Goal: Task Accomplishment & Management: Manage account settings

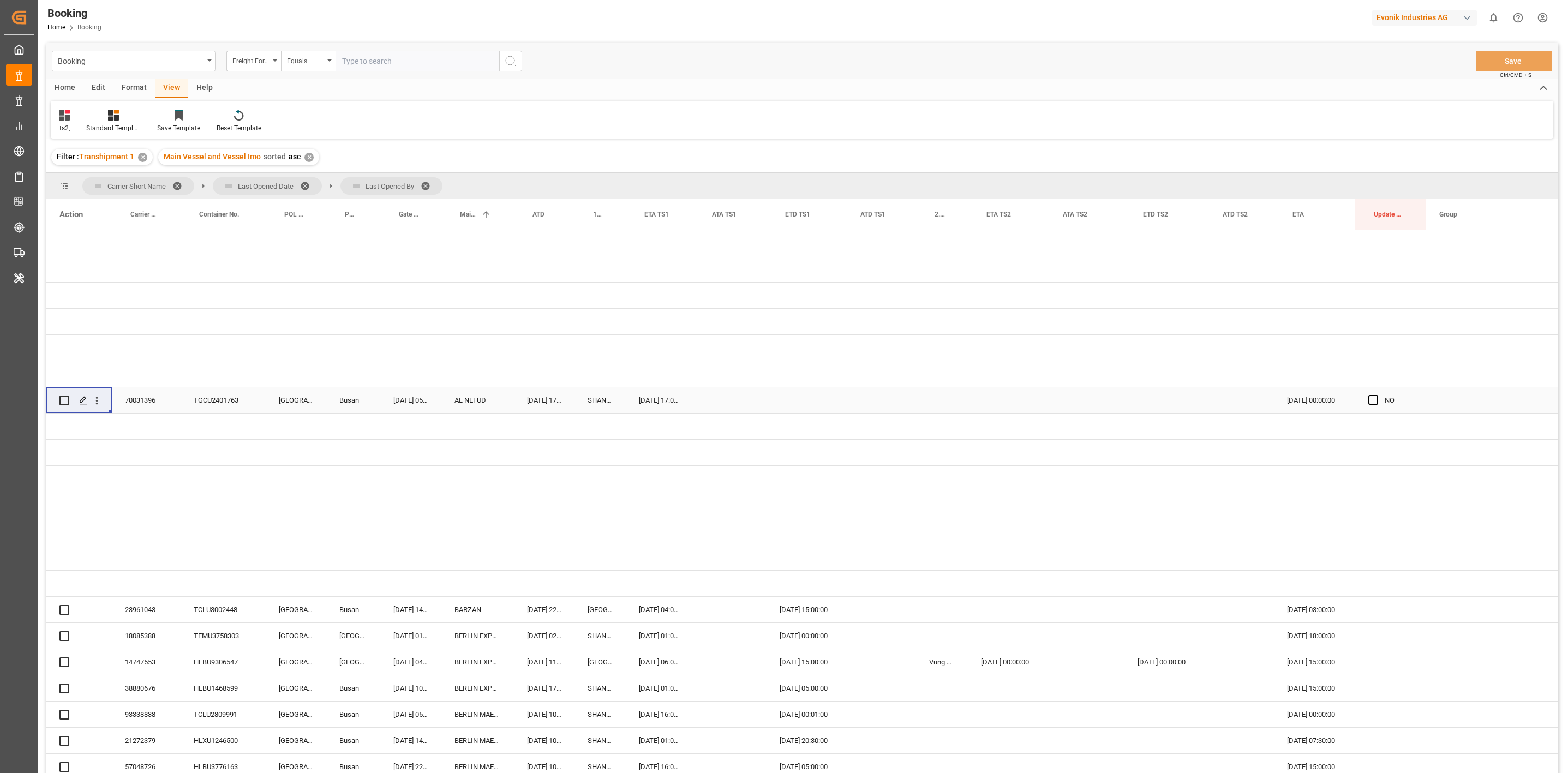
click at [427, 187] on span at bounding box center [429, 186] width 18 height 10
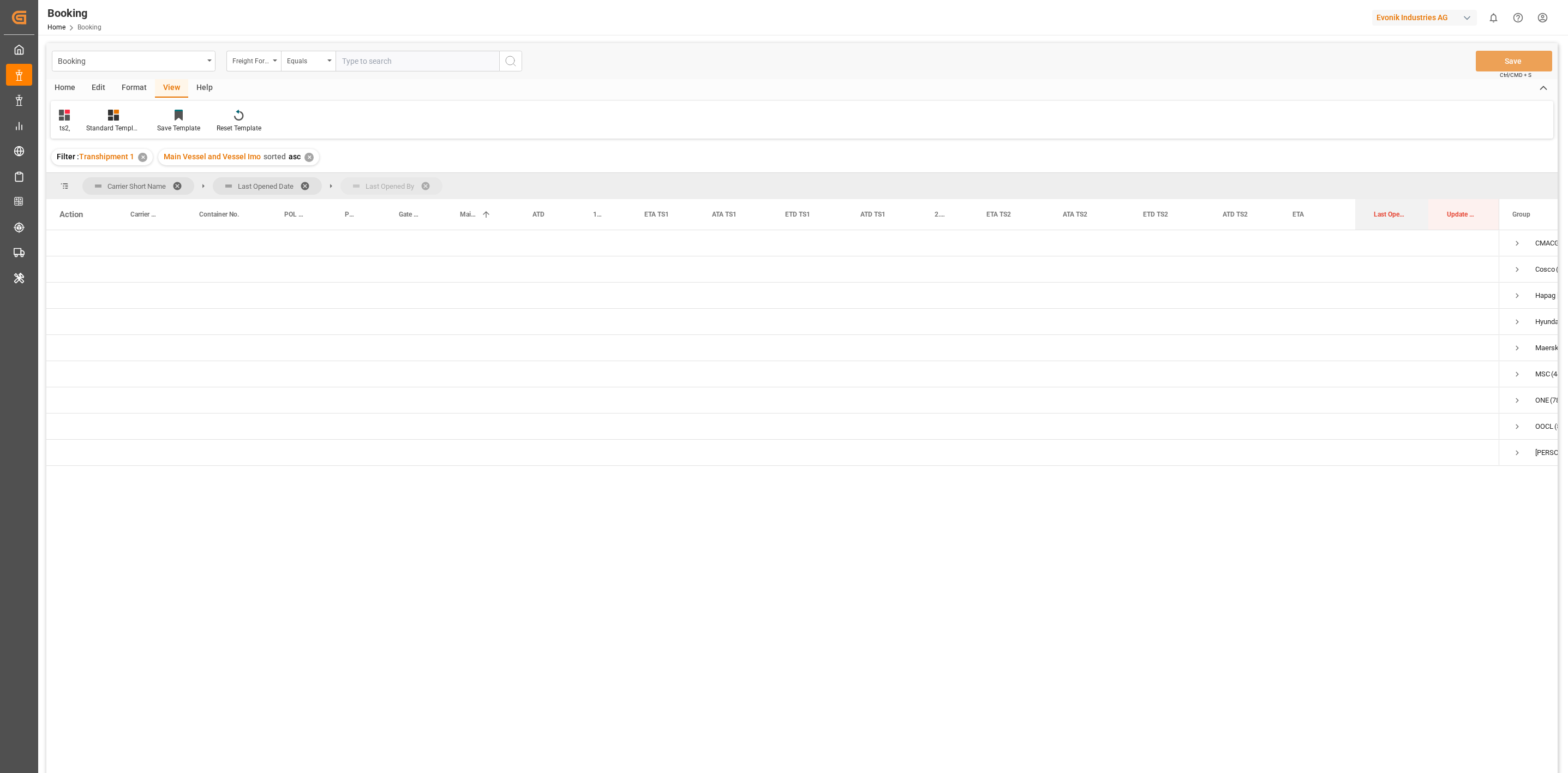
drag, startPoint x: 1381, startPoint y: 221, endPoint x: 1365, endPoint y: 190, distance: 34.9
click at [1440, 295] on span "Press SPACE to select this row." at bounding box center [1444, 296] width 10 height 10
click at [1471, 346] on span "Press SPACE to select this row." at bounding box center [1467, 348] width 10 height 10
click at [1483, 372] on span "Logward System (179)" at bounding box center [1491, 374] width 104 height 24
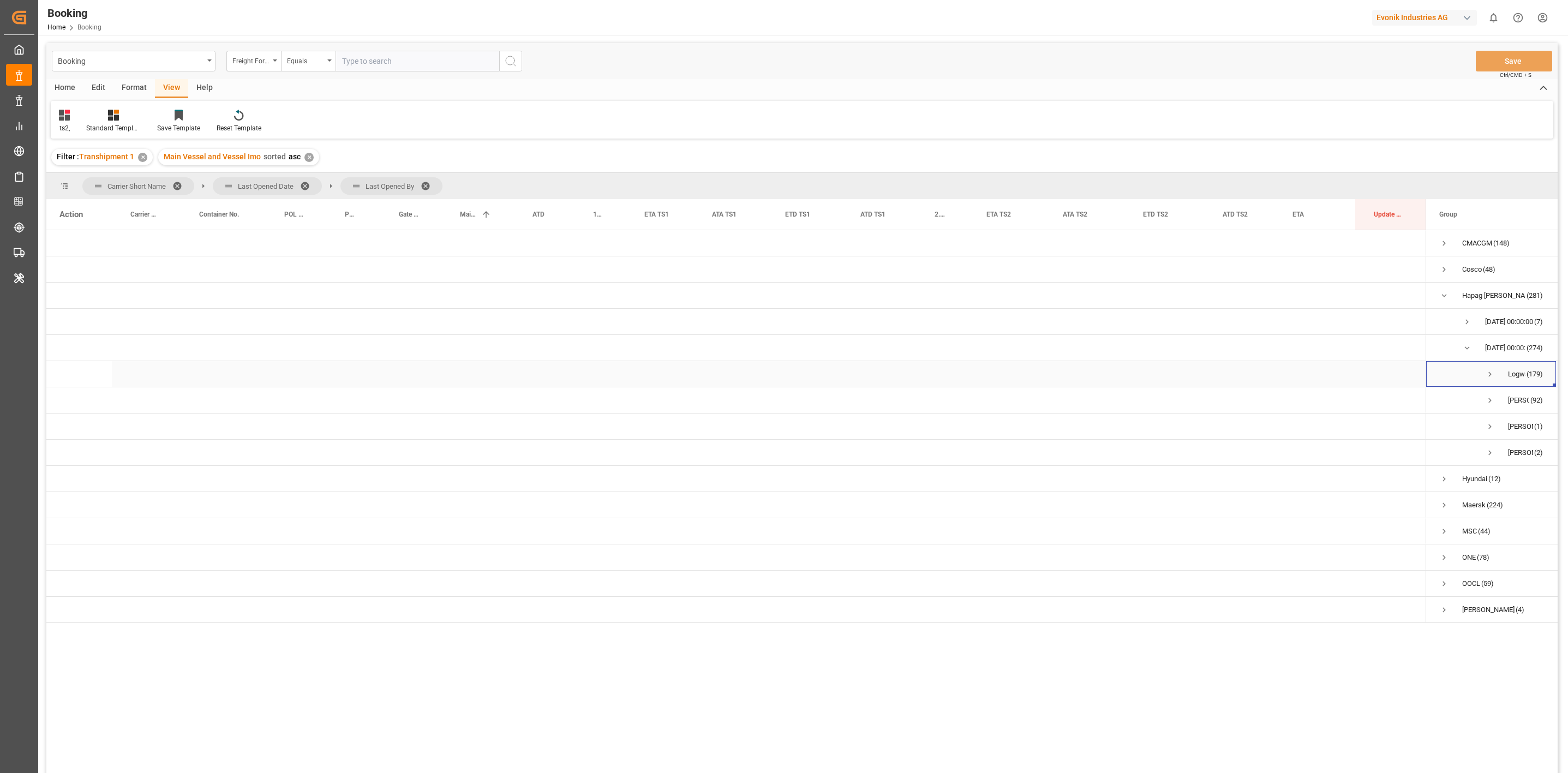
click at [1491, 373] on span "Press SPACE to select this row." at bounding box center [1490, 375] width 10 height 10
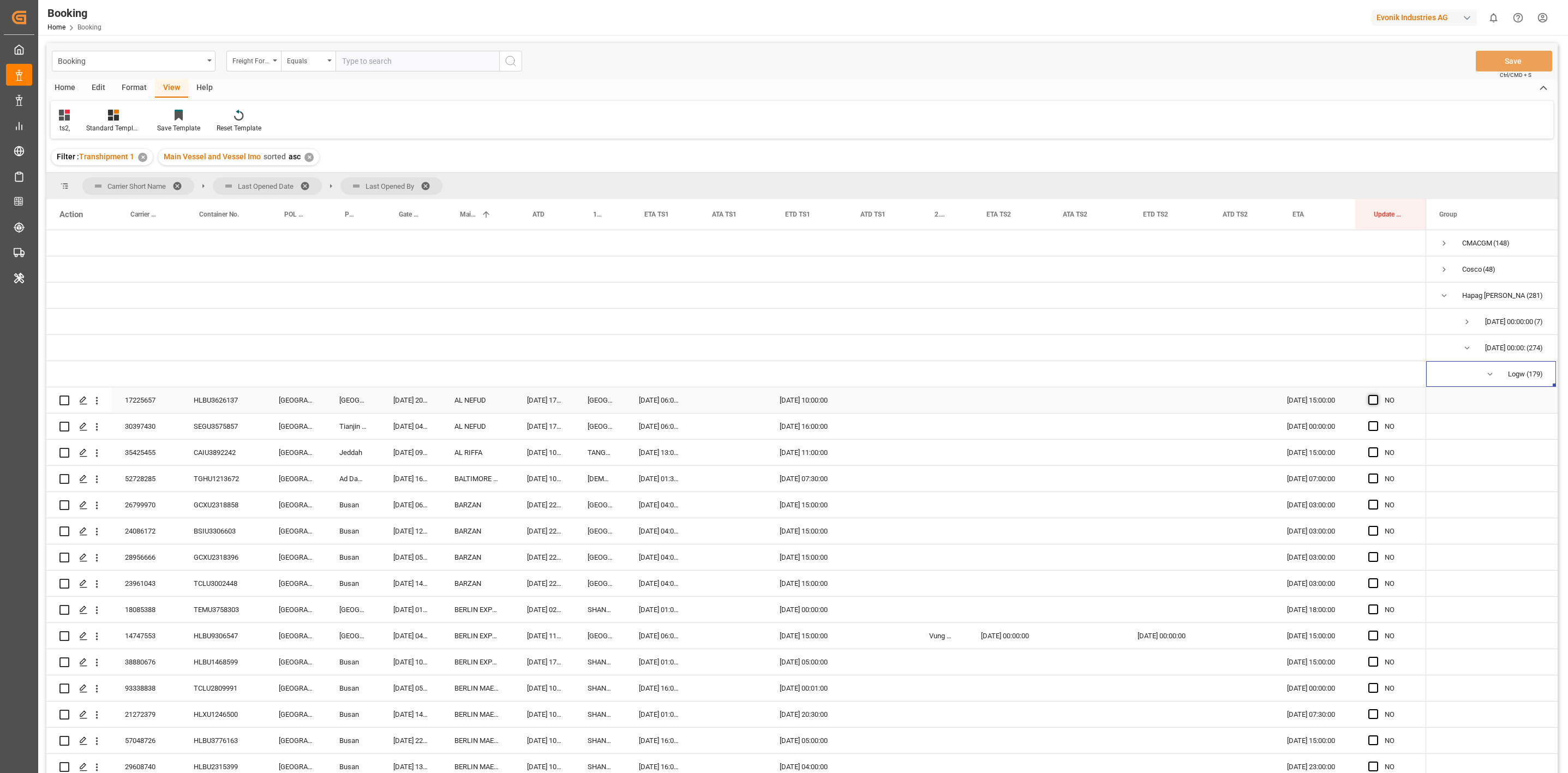
click at [1370, 404] on span "Press SPACE to select this row." at bounding box center [1373, 400] width 10 height 10
click at [1376, 395] on input "Press SPACE to select this row." at bounding box center [1376, 395] width 0 height 0
drag, startPoint x: 1422, startPoint y: 410, endPoint x: 1075, endPoint y: 486, distance: 355.2
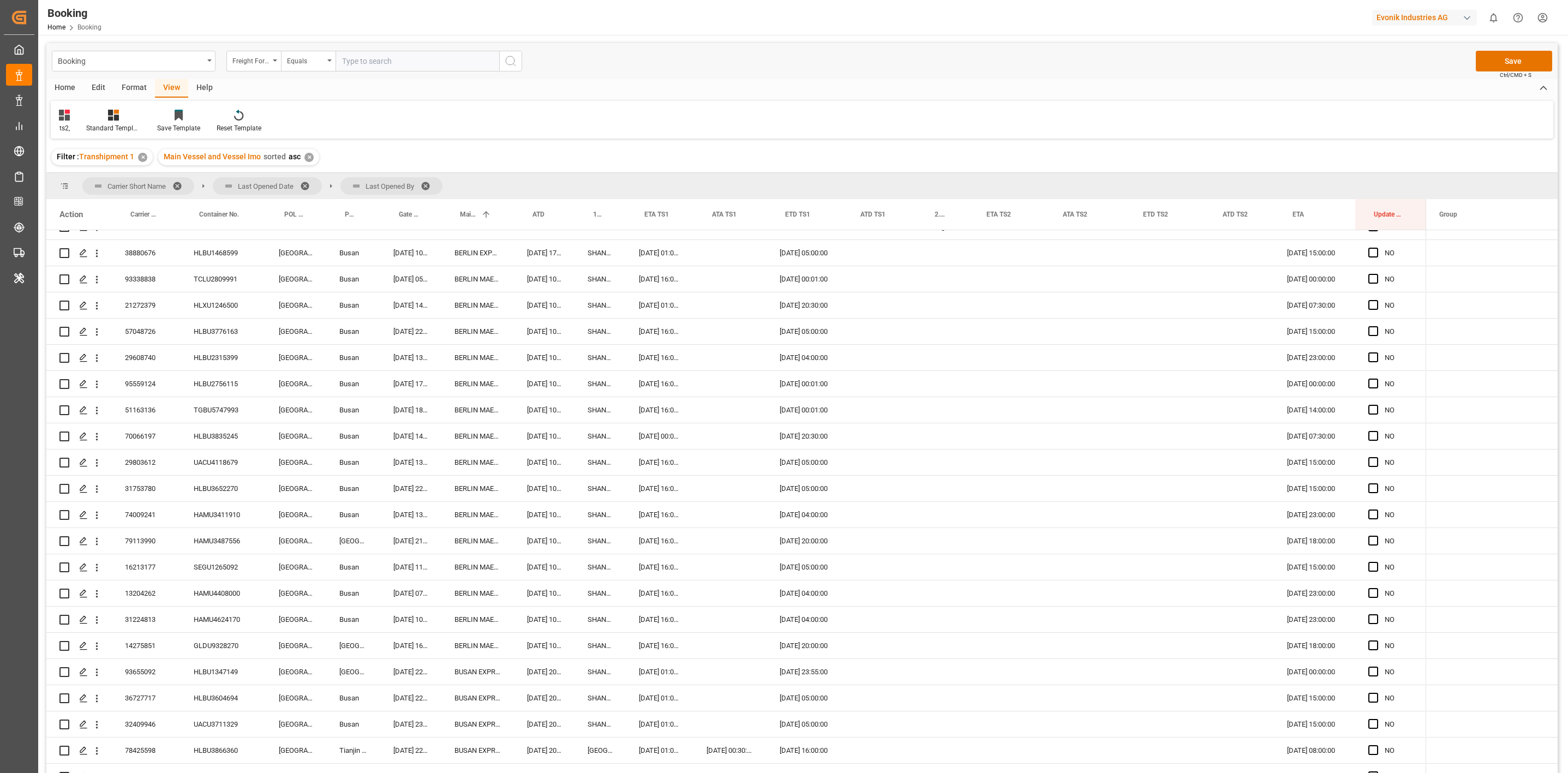
scroll to position [819, 0]
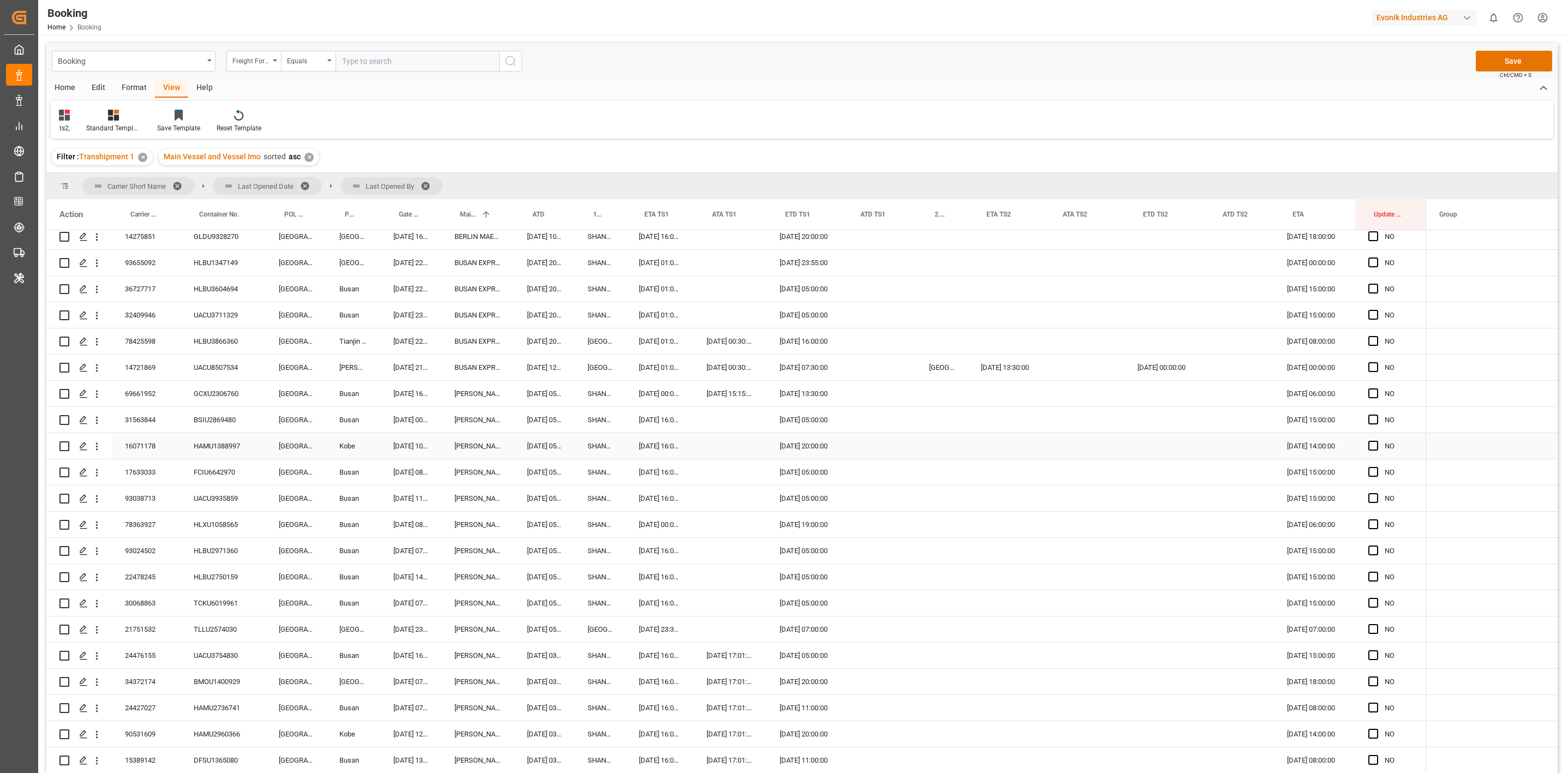
click at [209, 441] on div "HAMU1388997" at bounding box center [223, 446] width 85 height 26
click at [1368, 416] on span "Press SPACE to select this row." at bounding box center [1373, 420] width 10 height 10
click at [1376, 415] on input "Press SPACE to select this row." at bounding box center [1376, 415] width 0 height 0
drag, startPoint x: 1424, startPoint y: 431, endPoint x: 1402, endPoint y: 618, distance: 188.3
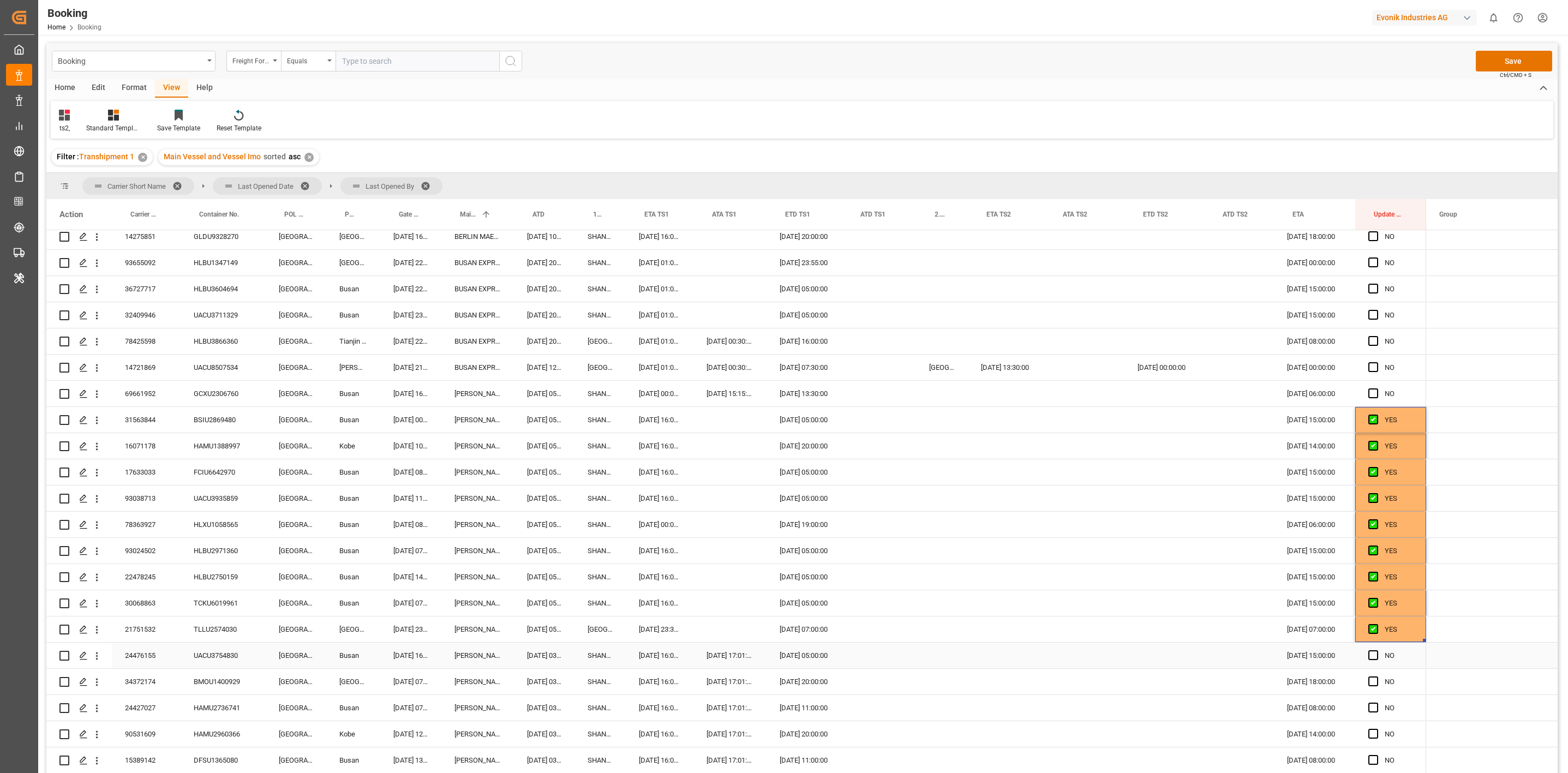
click at [235, 656] on div "UACU3754830" at bounding box center [223, 656] width 85 height 26
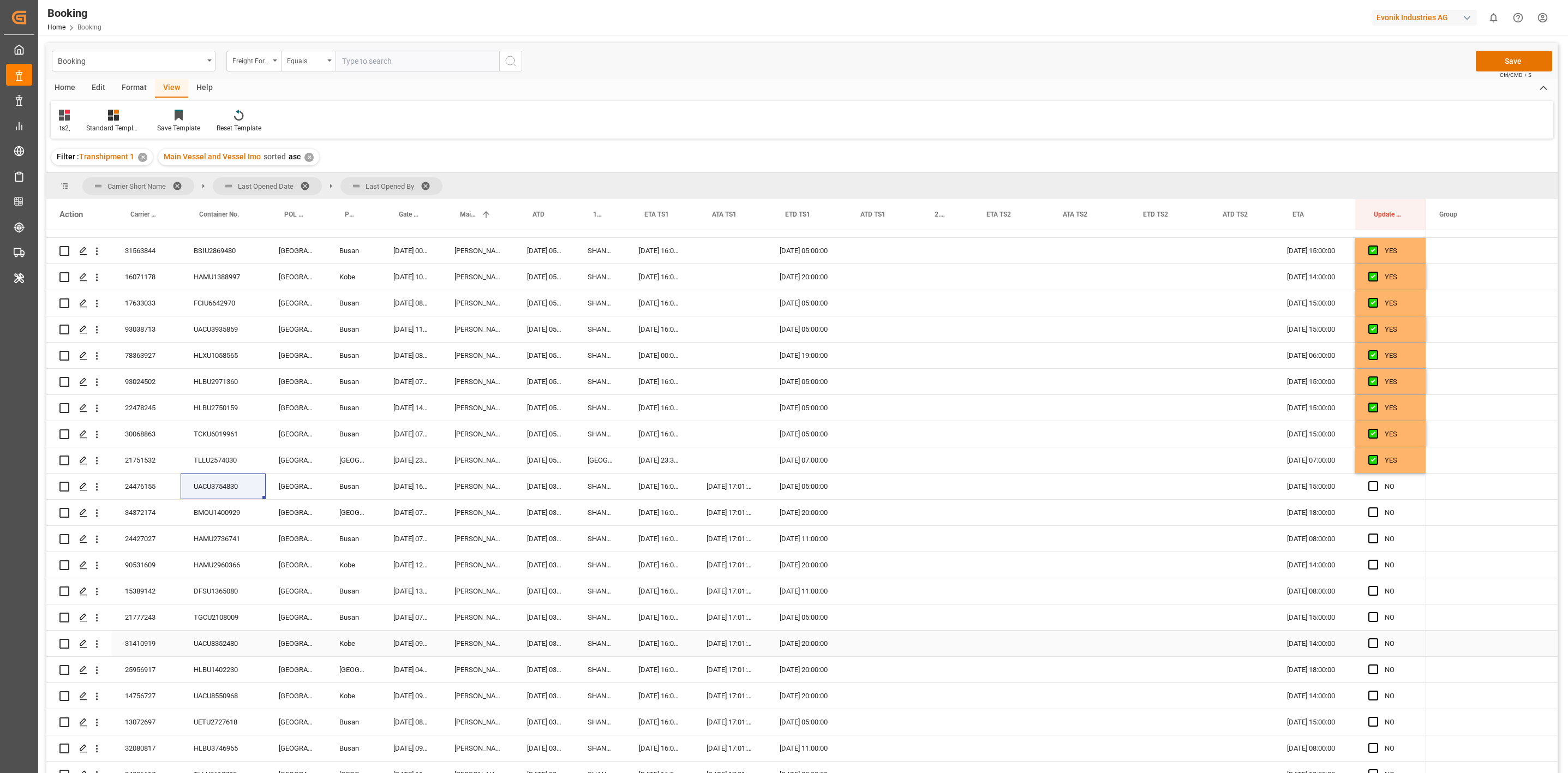
scroll to position [1146, 0]
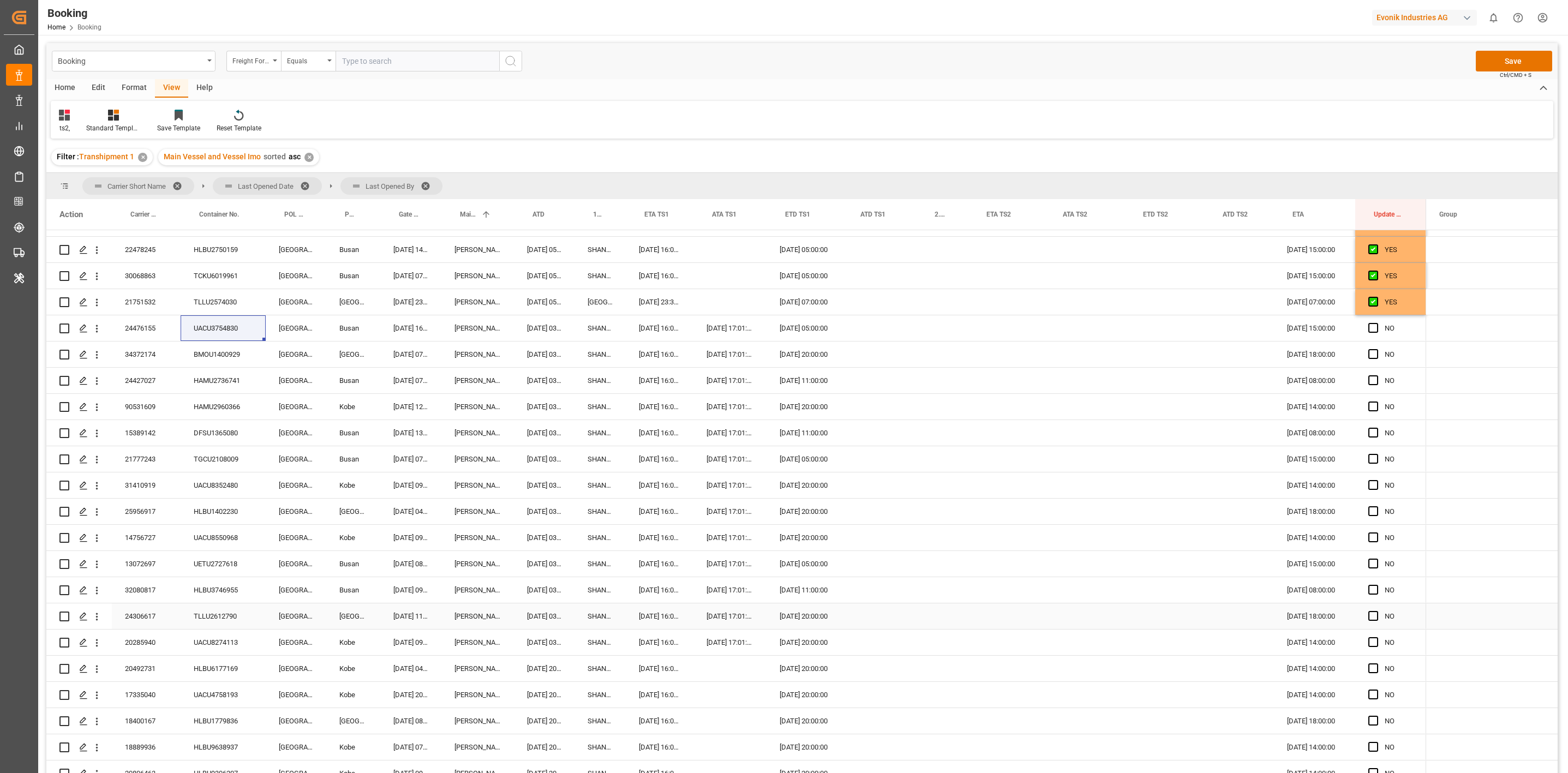
click at [1370, 616] on span "Press SPACE to select this row." at bounding box center [1373, 616] width 10 height 10
click at [1376, 611] on input "Press SPACE to select this row." at bounding box center [1376, 611] width 0 height 0
drag, startPoint x: 1424, startPoint y: 626, endPoint x: 1391, endPoint y: 338, distance: 289.9
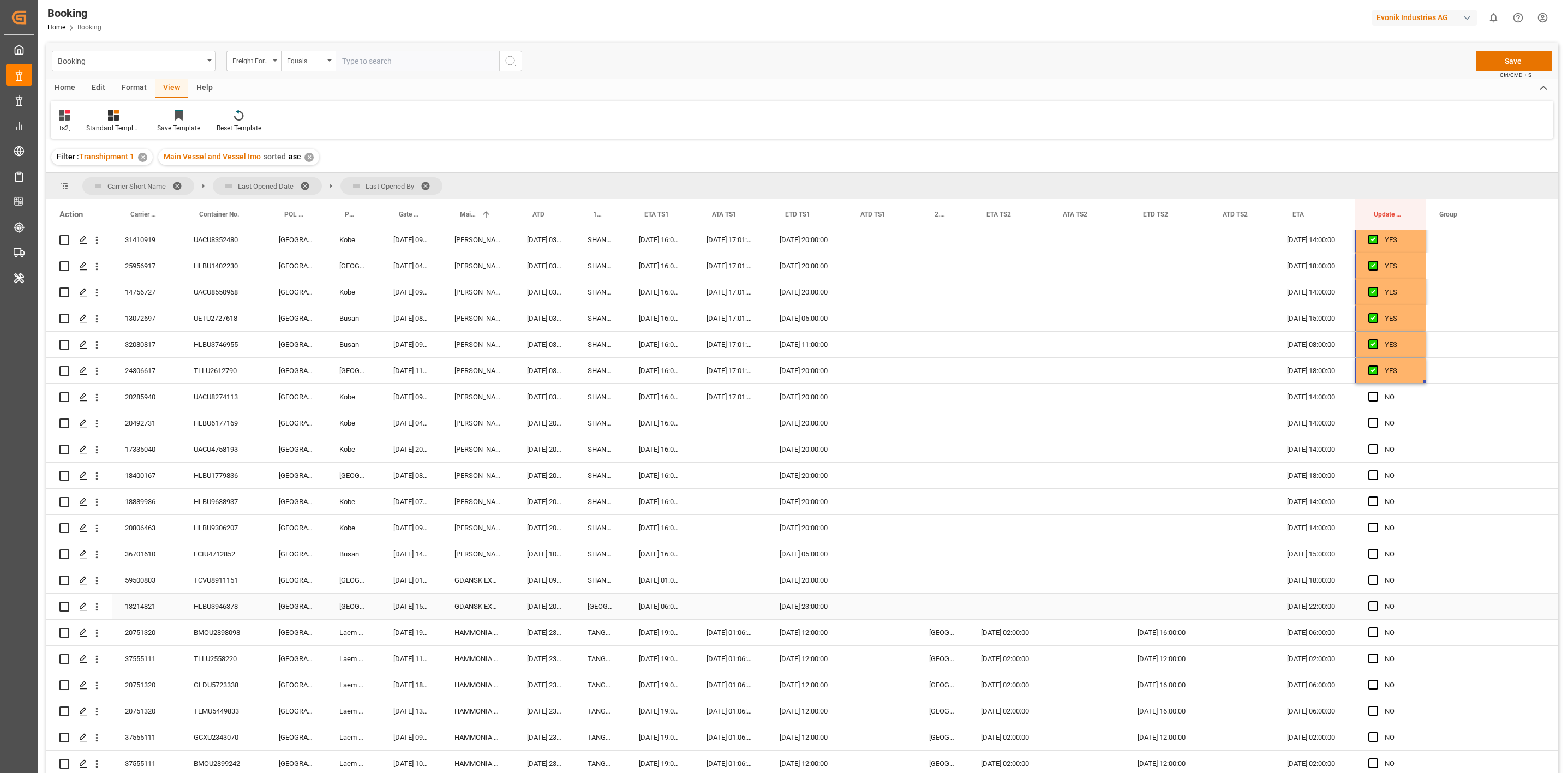
scroll to position [1555, 0]
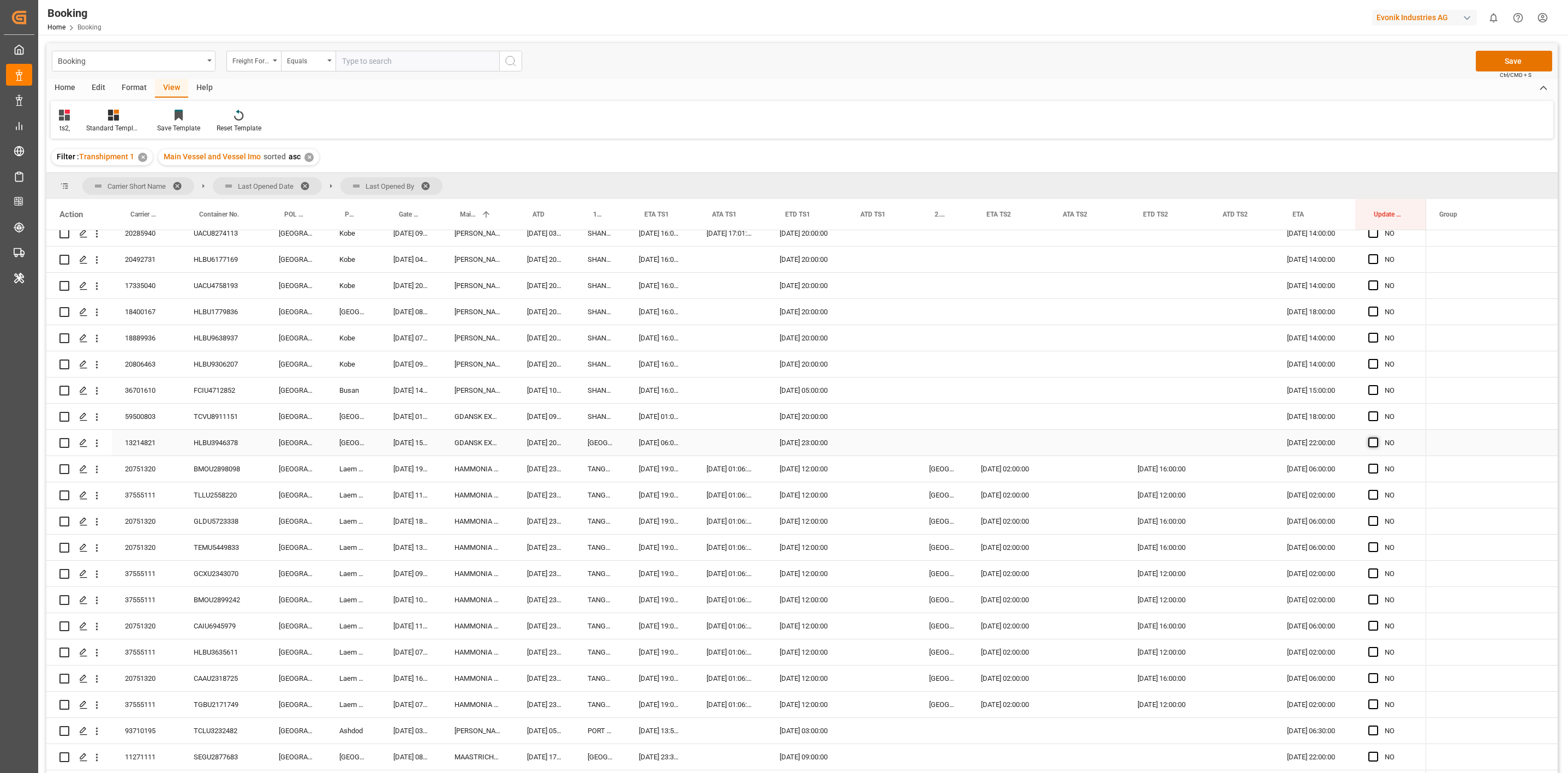
click at [1375, 446] on span "Press SPACE to select this row." at bounding box center [1373, 442] width 10 height 10
click at [1376, 437] on input "Press SPACE to select this row." at bounding box center [1376, 437] width 0 height 0
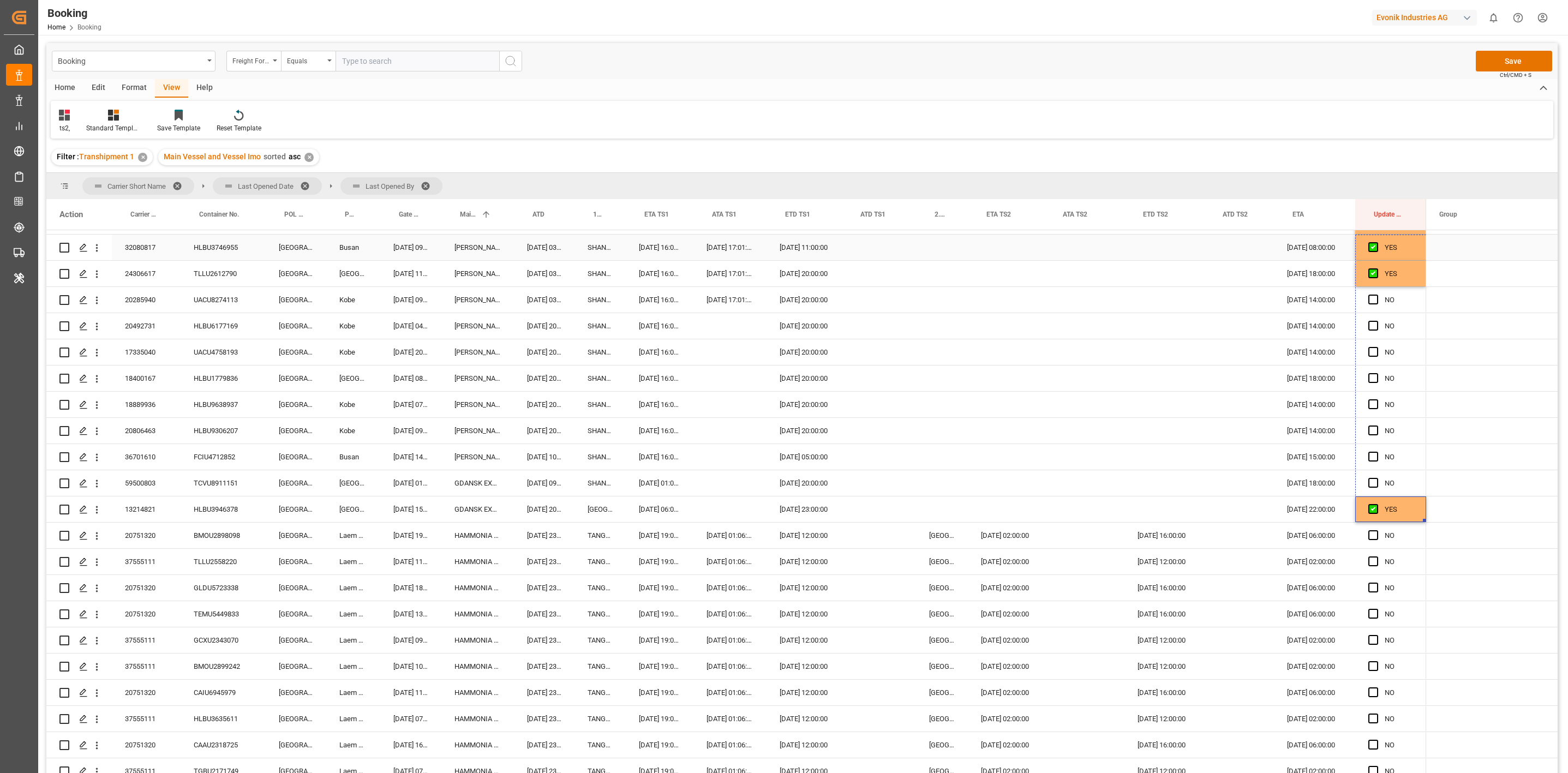
scroll to position [1467, 0]
drag, startPoint x: 1422, startPoint y: 452, endPoint x: 1395, endPoint y: 303, distance: 151.4
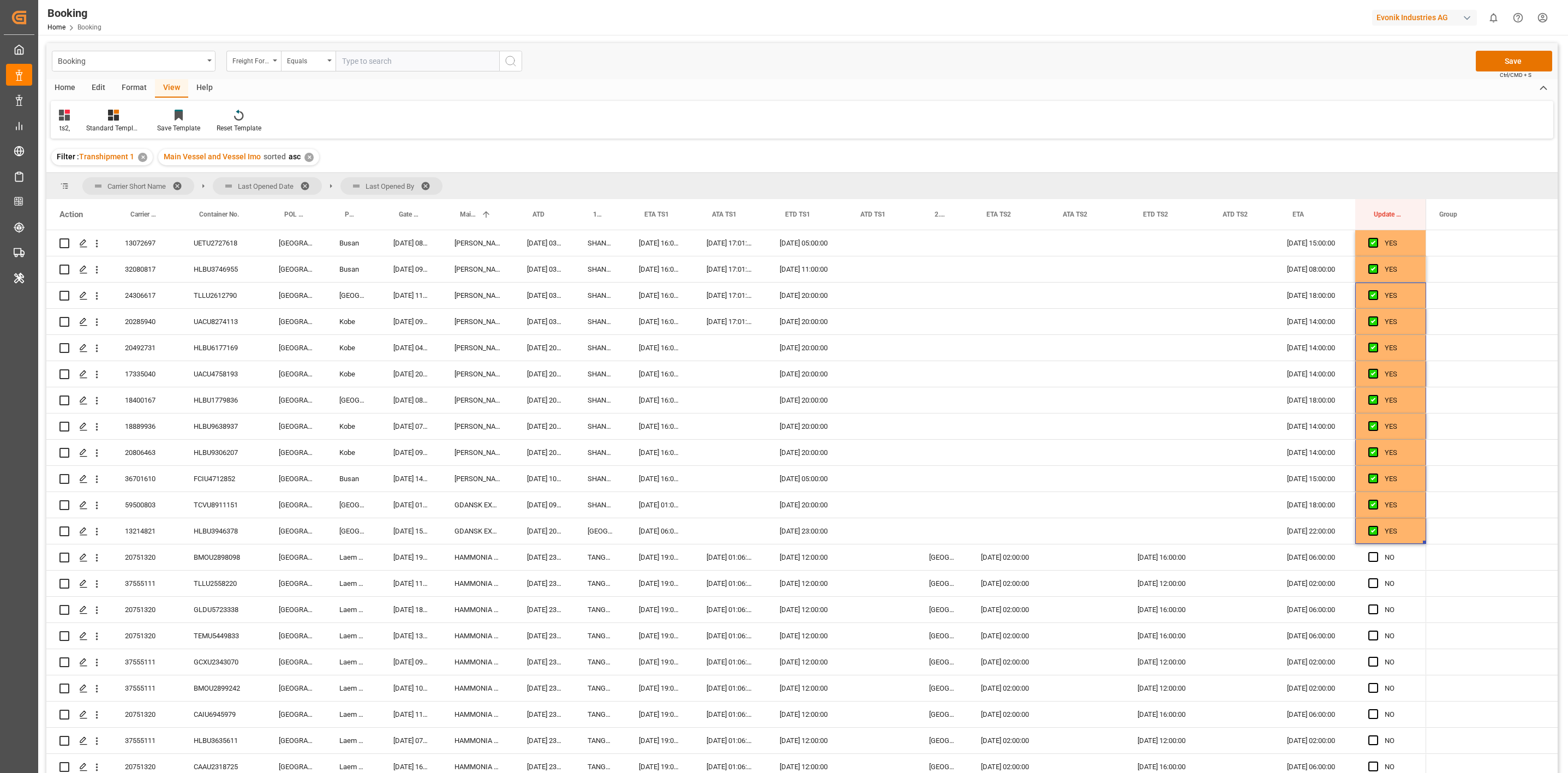
scroll to position [1876, 0]
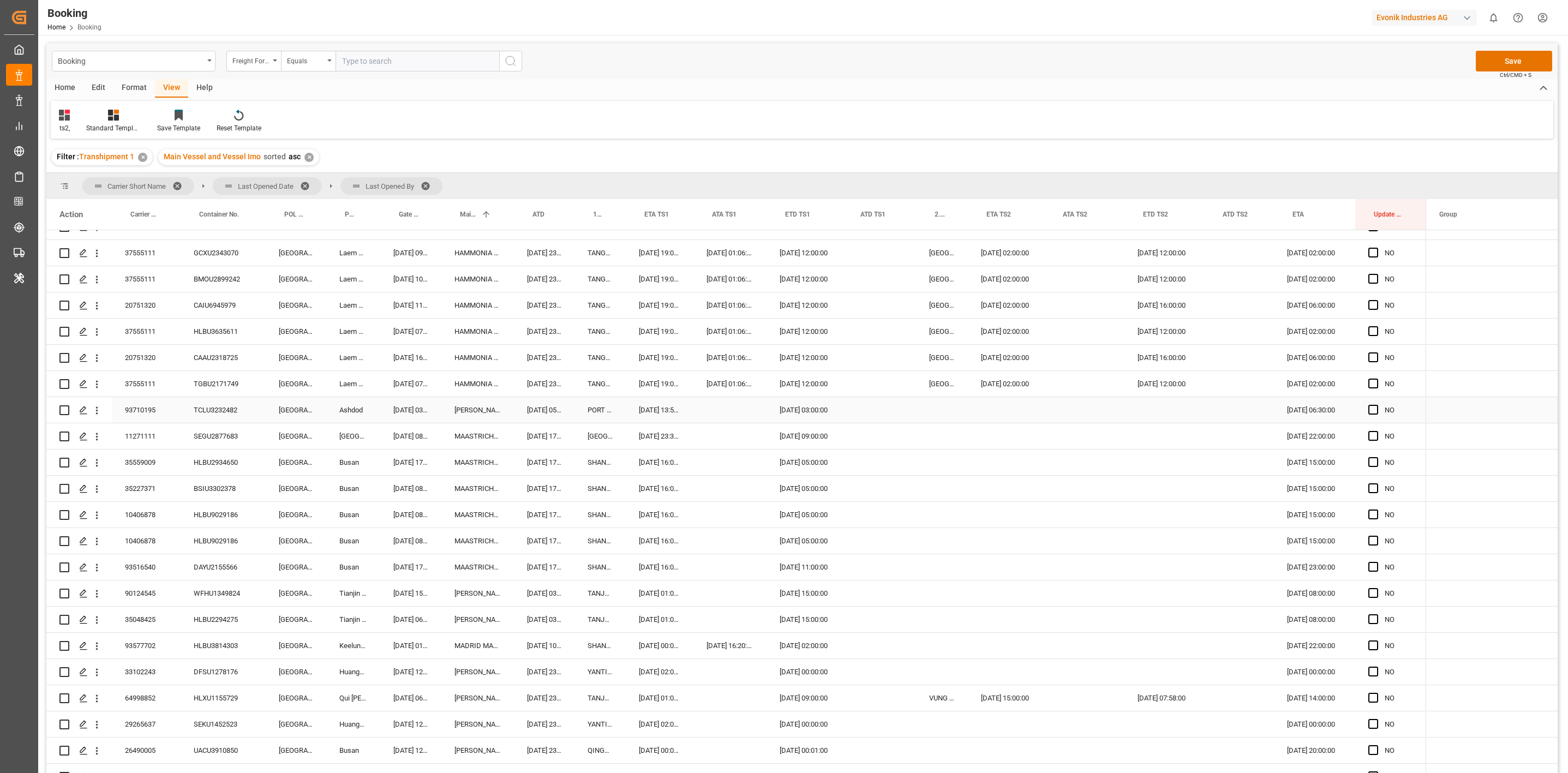
click at [1368, 410] on span "Press SPACE to select this row." at bounding box center [1373, 410] width 10 height 10
click at [1376, 405] on input "Press SPACE to select this row." at bounding box center [1376, 405] width 0 height 0
drag, startPoint x: 1423, startPoint y: 421, endPoint x: 1392, endPoint y: 606, distance: 187.6
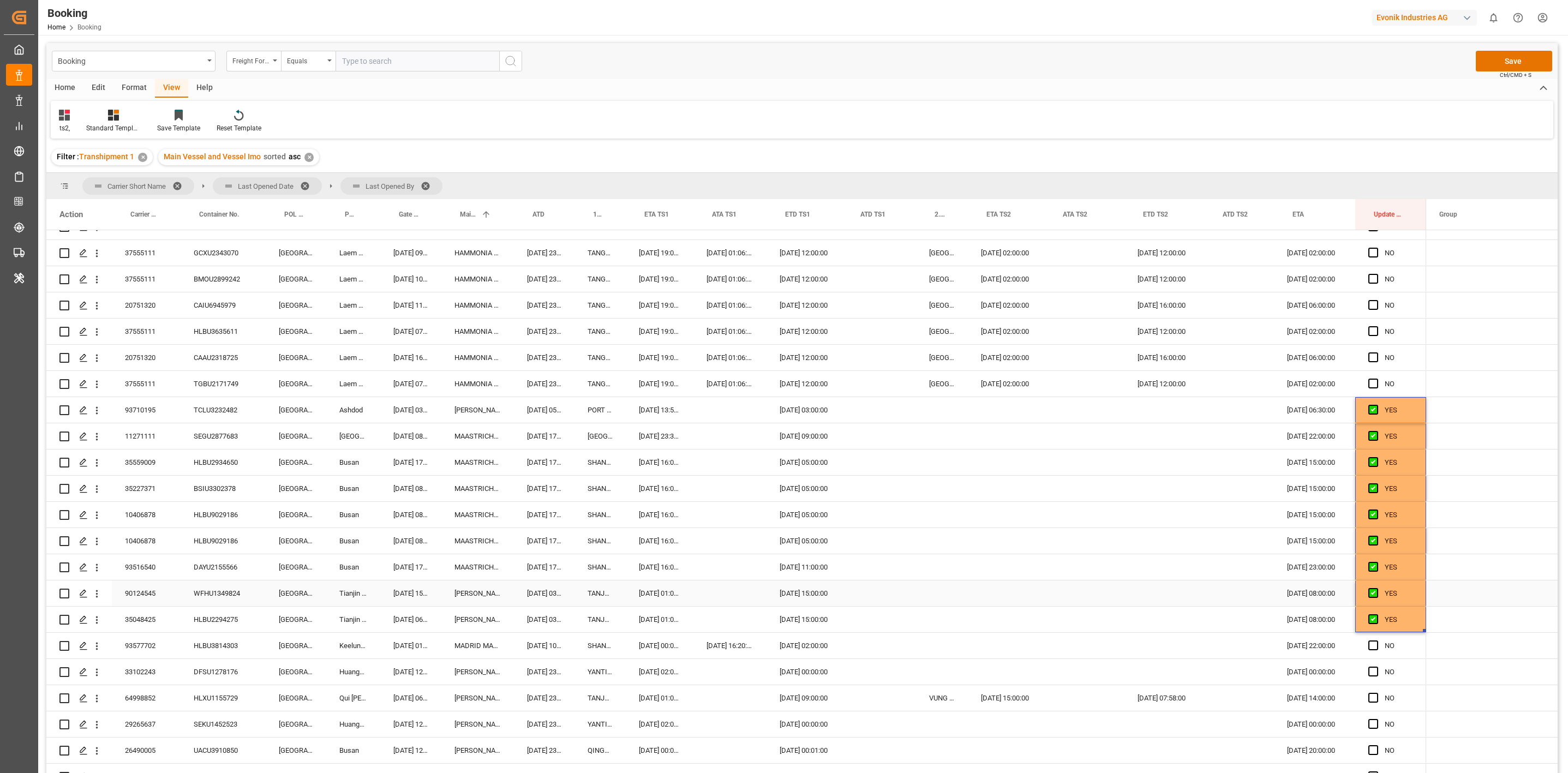
click at [225, 598] on div "WFHU1349824" at bounding box center [223, 594] width 85 height 26
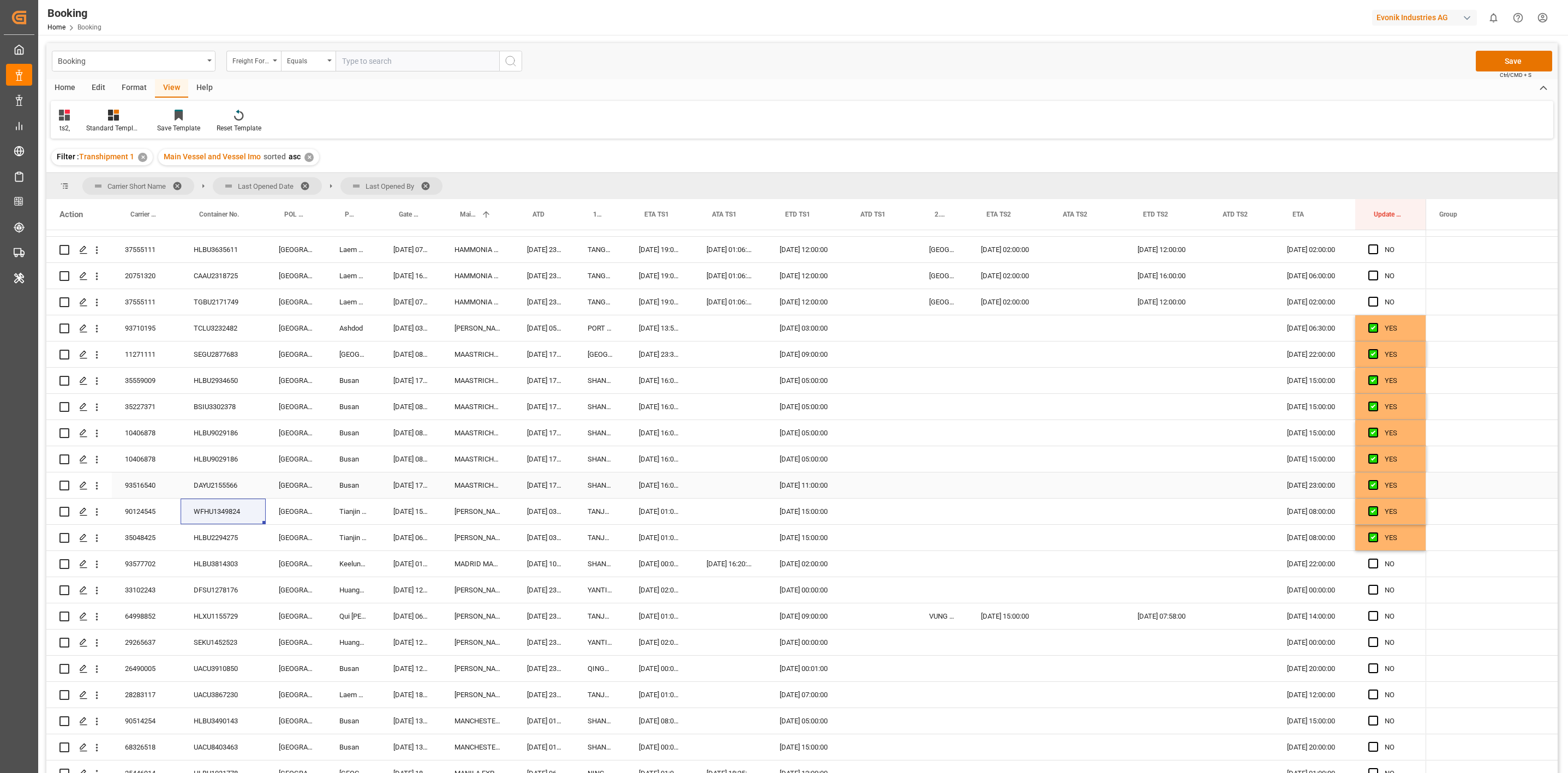
scroll to position [2040, 0]
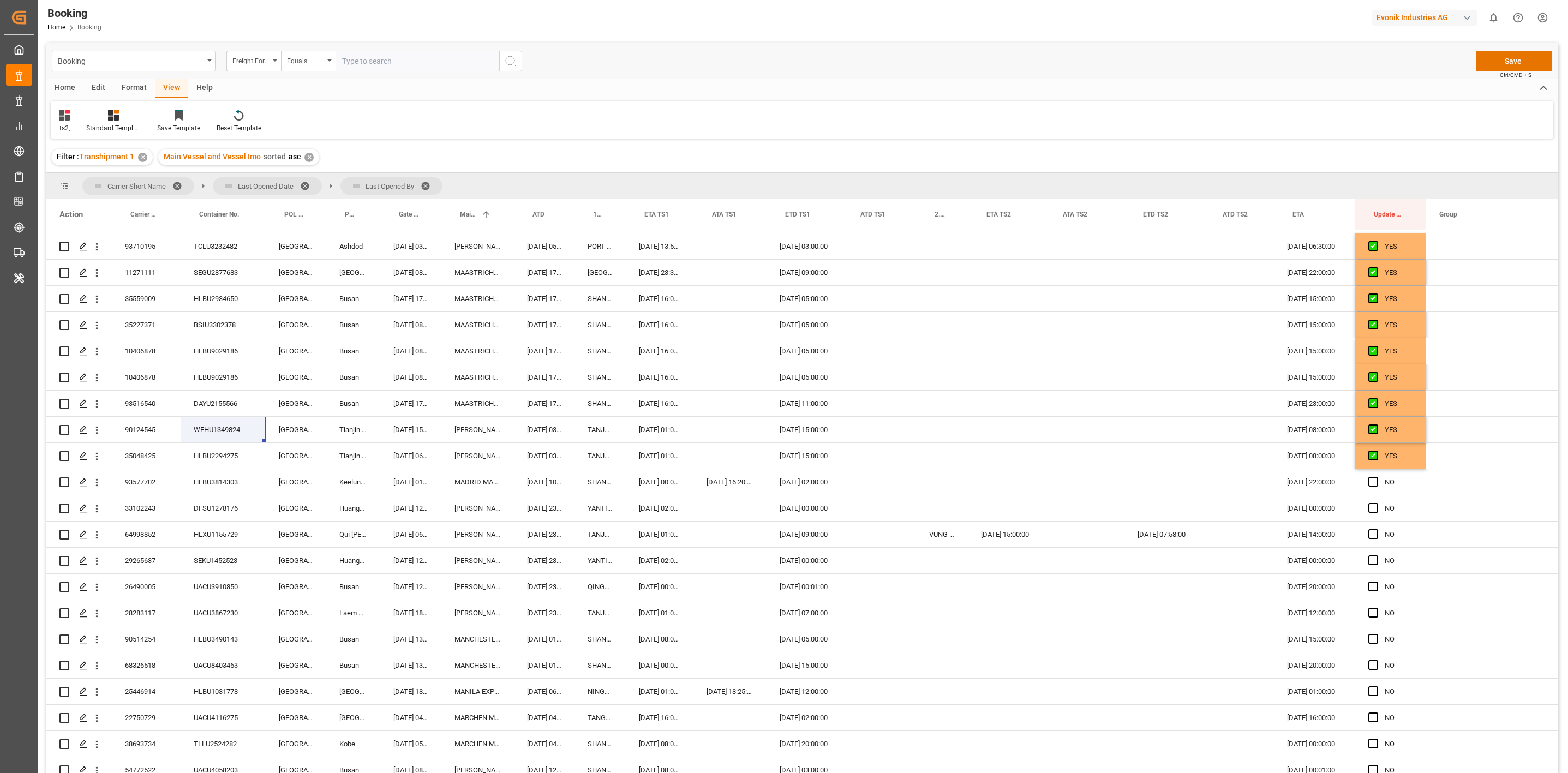
click at [1198, 162] on div "Filter : Transhipment 1 ✕ Main Vessel and Vessel Imo sorted asc ✕" at bounding box center [802, 157] width 1511 height 31
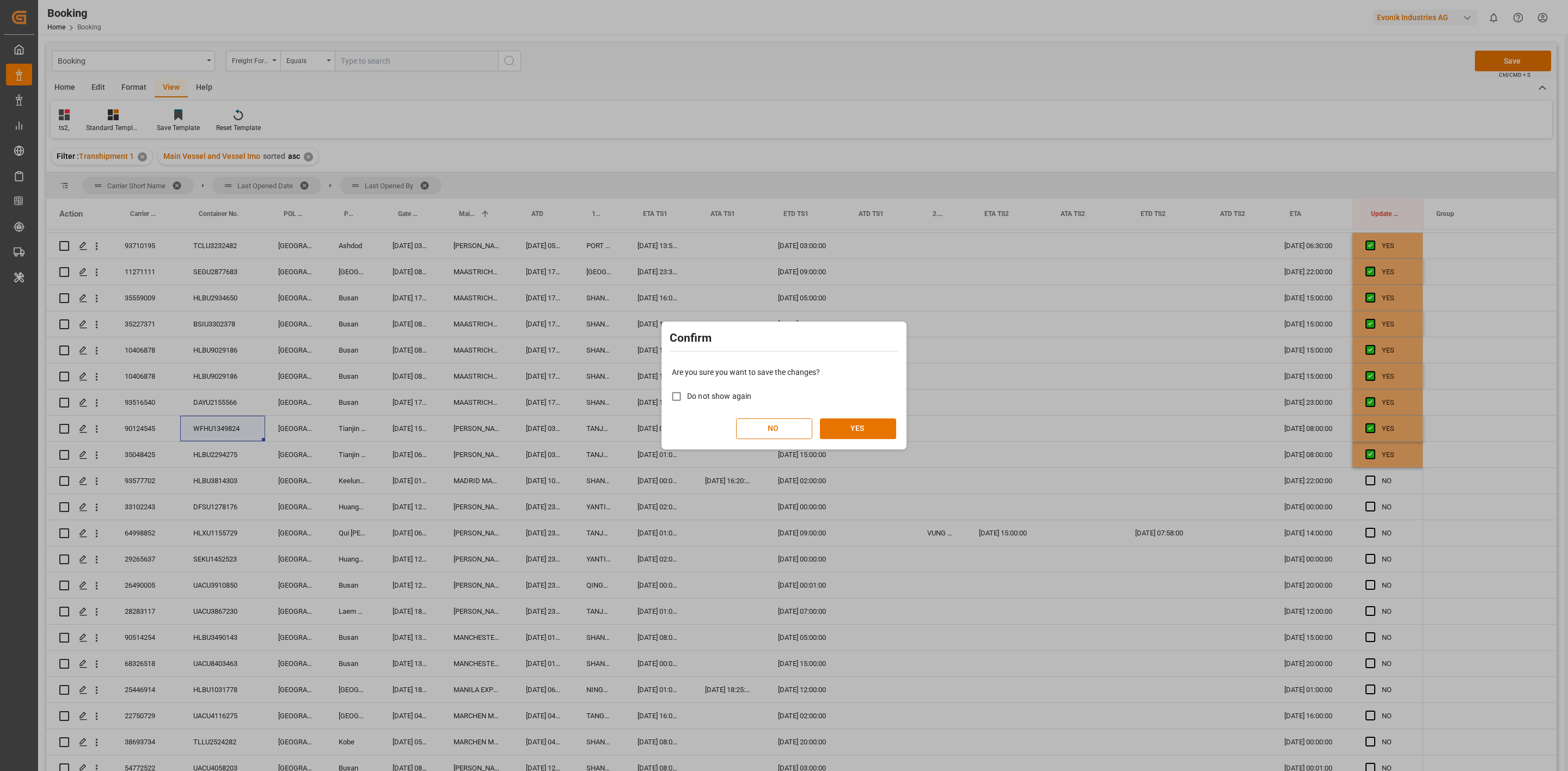
click at [1195, 162] on div "Confirm Are you sure you want to save the changes? Do not show again NO YES" at bounding box center [784, 385] width 1568 height 771
click at [868, 431] on button "YES" at bounding box center [858, 429] width 76 height 21
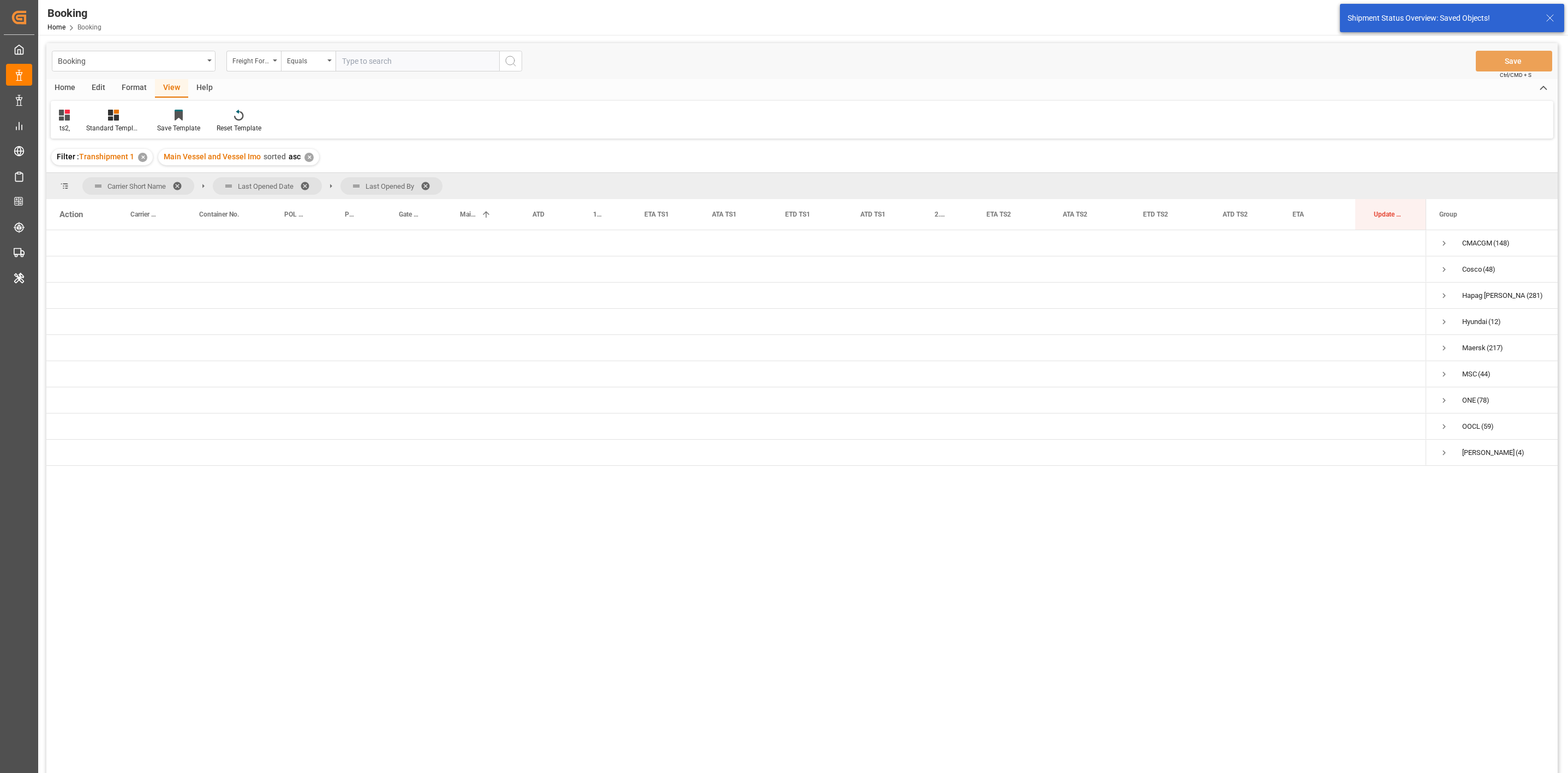
scroll to position [0, 0]
click at [1442, 245] on span "Press SPACE to select this row." at bounding box center [1444, 243] width 10 height 10
click at [1456, 270] on span "[DATE] 00:00:00 (148)" at bounding box center [1491, 269] width 104 height 24
click at [1458, 267] on span "[DATE] 00:00:00 (148)" at bounding box center [1491, 269] width 104 height 24
click at [1466, 267] on span "Press SPACE to select this row." at bounding box center [1467, 270] width 10 height 10
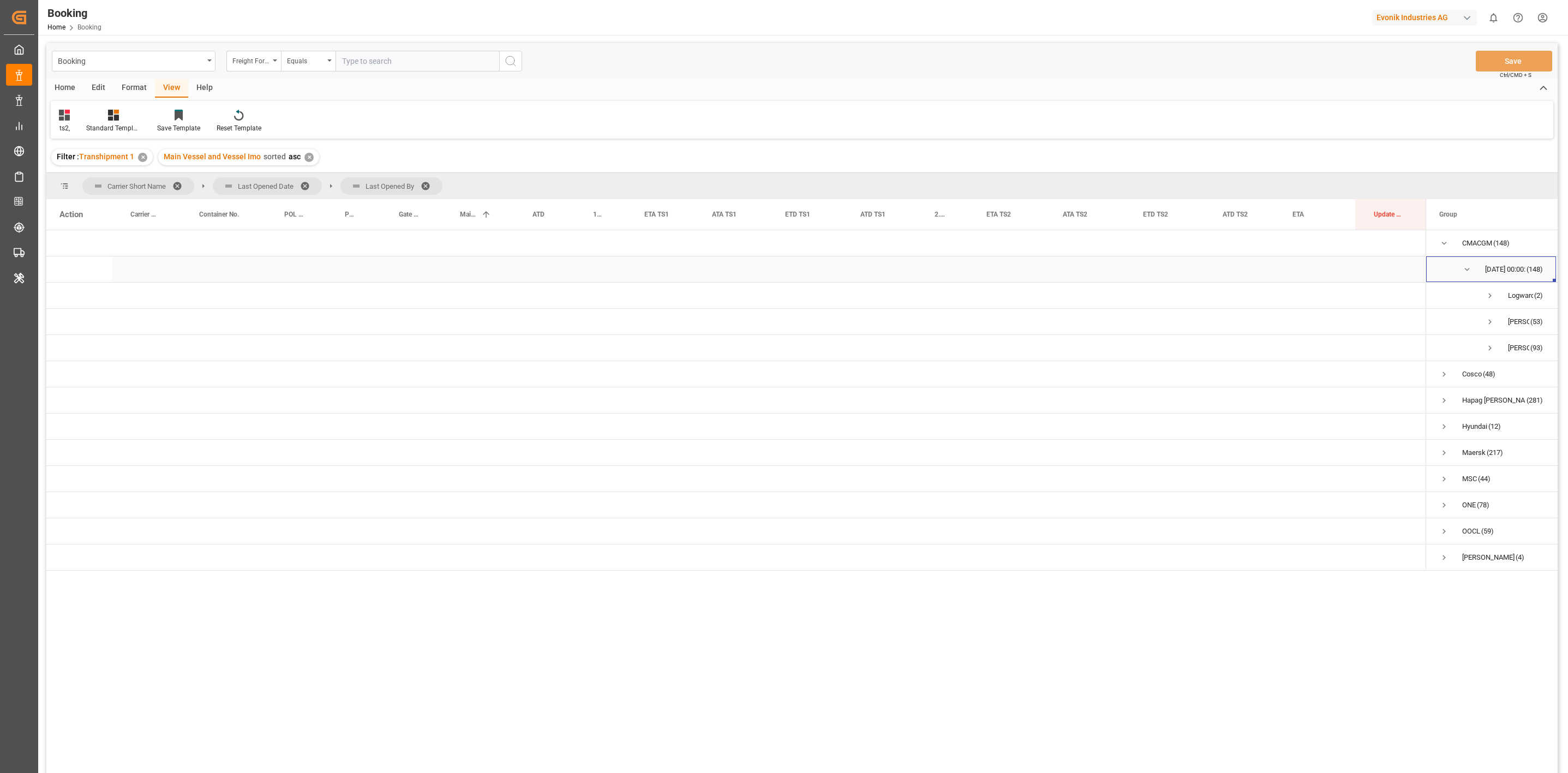
click at [1469, 273] on span "Press SPACE to select this row." at bounding box center [1467, 270] width 10 height 10
drag, startPoint x: 1473, startPoint y: 351, endPoint x: 1471, endPoint y: 357, distance: 6.3
click at [1444, 421] on span "Press SPACE to select this row." at bounding box center [1444, 426] width 10 height 25
click at [1442, 318] on span "Press SPACE to select this row." at bounding box center [1444, 322] width 10 height 10
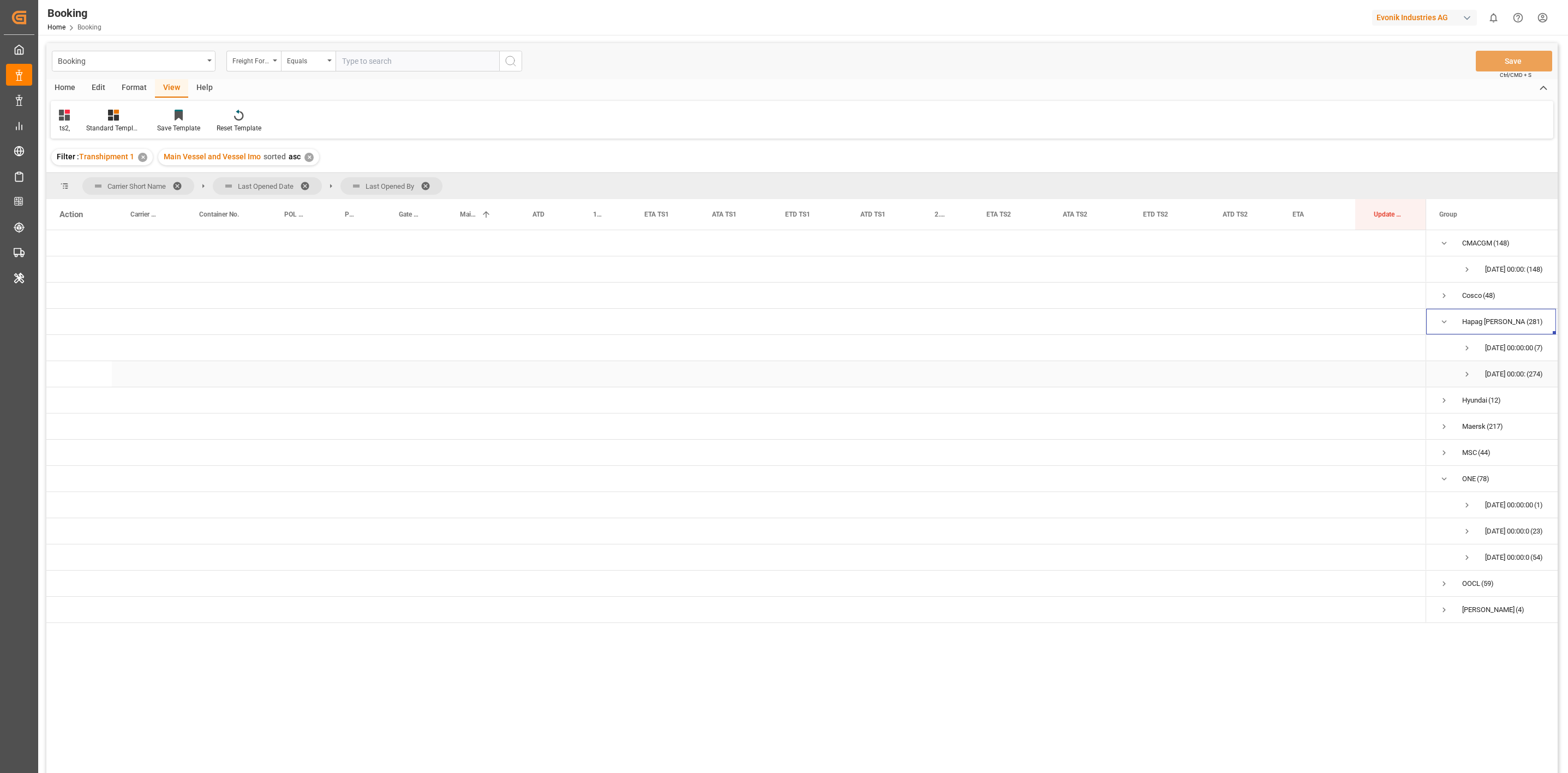
click at [1472, 372] on span "[DATE] 00:00:00 (274)" at bounding box center [1491, 374] width 104 height 24
click at [1470, 375] on span "Press SPACE to select this row." at bounding box center [1467, 375] width 10 height 10
click at [1492, 398] on span "Press SPACE to select this row." at bounding box center [1490, 400] width 10 height 10
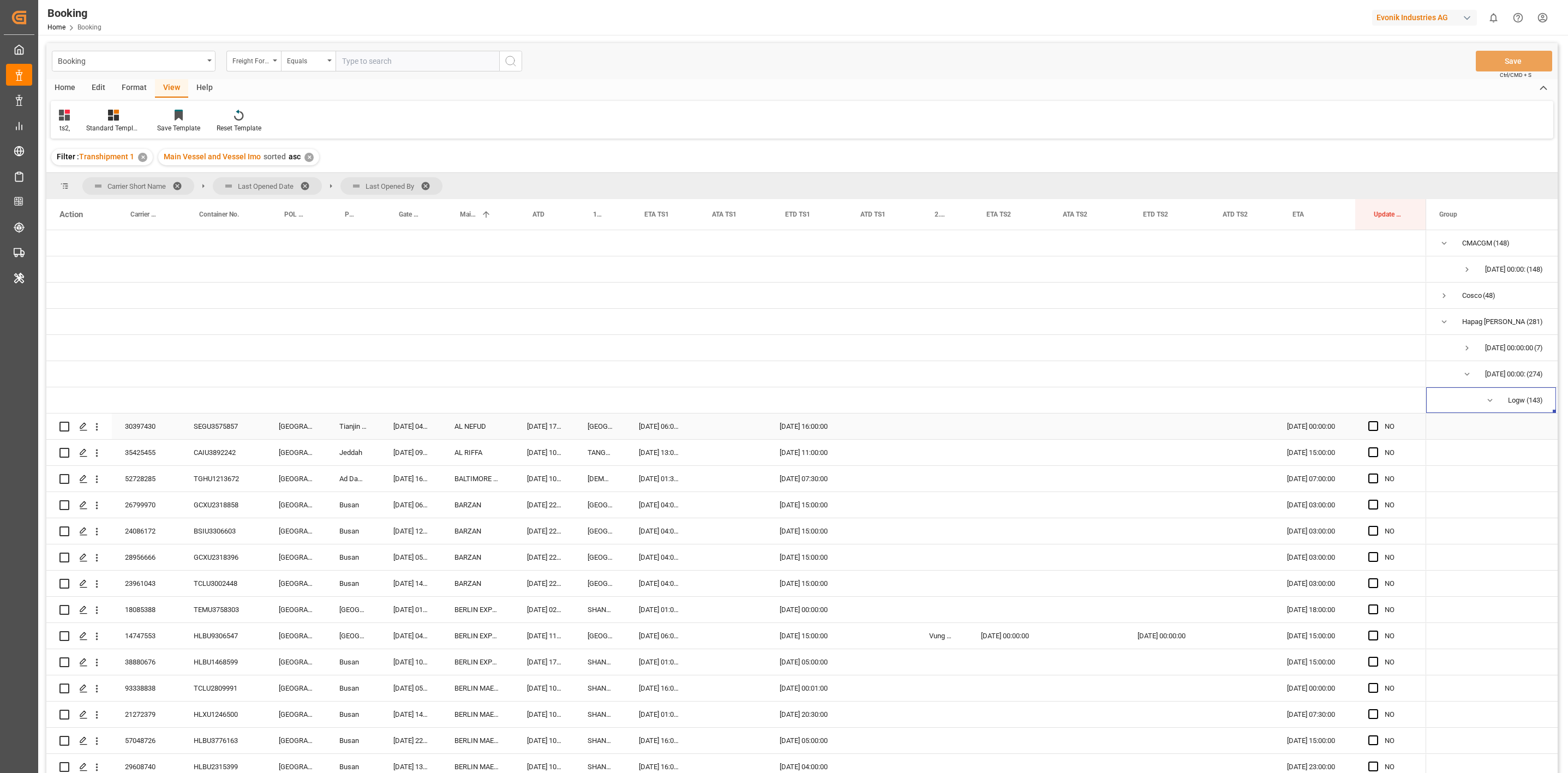
click at [225, 419] on div "SEGU3575857" at bounding box center [223, 426] width 85 height 26
click at [661, 426] on div "[DATE] 06:00:00" at bounding box center [659, 426] width 68 height 26
type input "[DATE] 06:00"
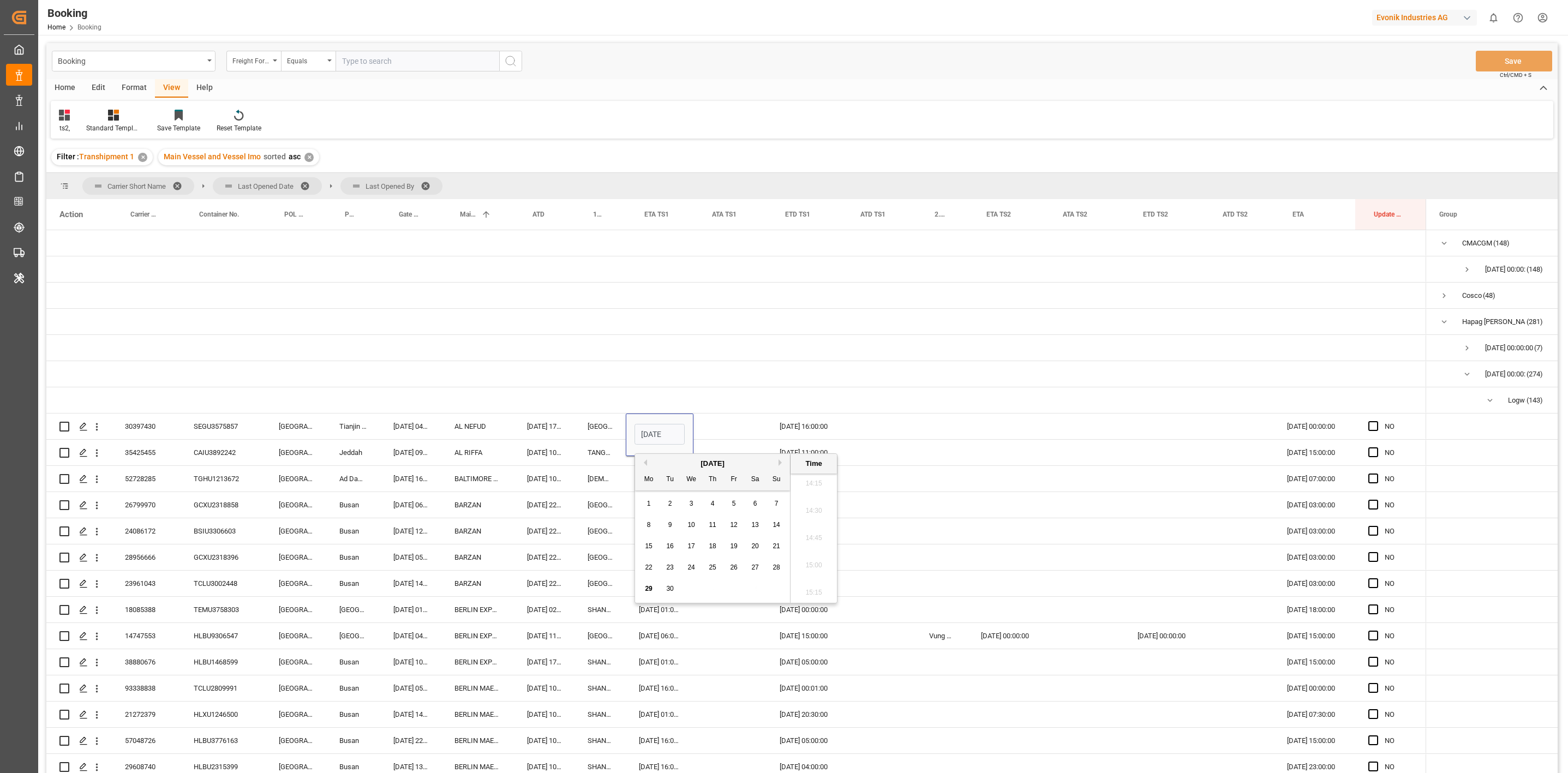
click at [781, 462] on button "Next Month" at bounding box center [781, 462] width 7 height 7
click at [428, 185] on span at bounding box center [429, 186] width 18 height 10
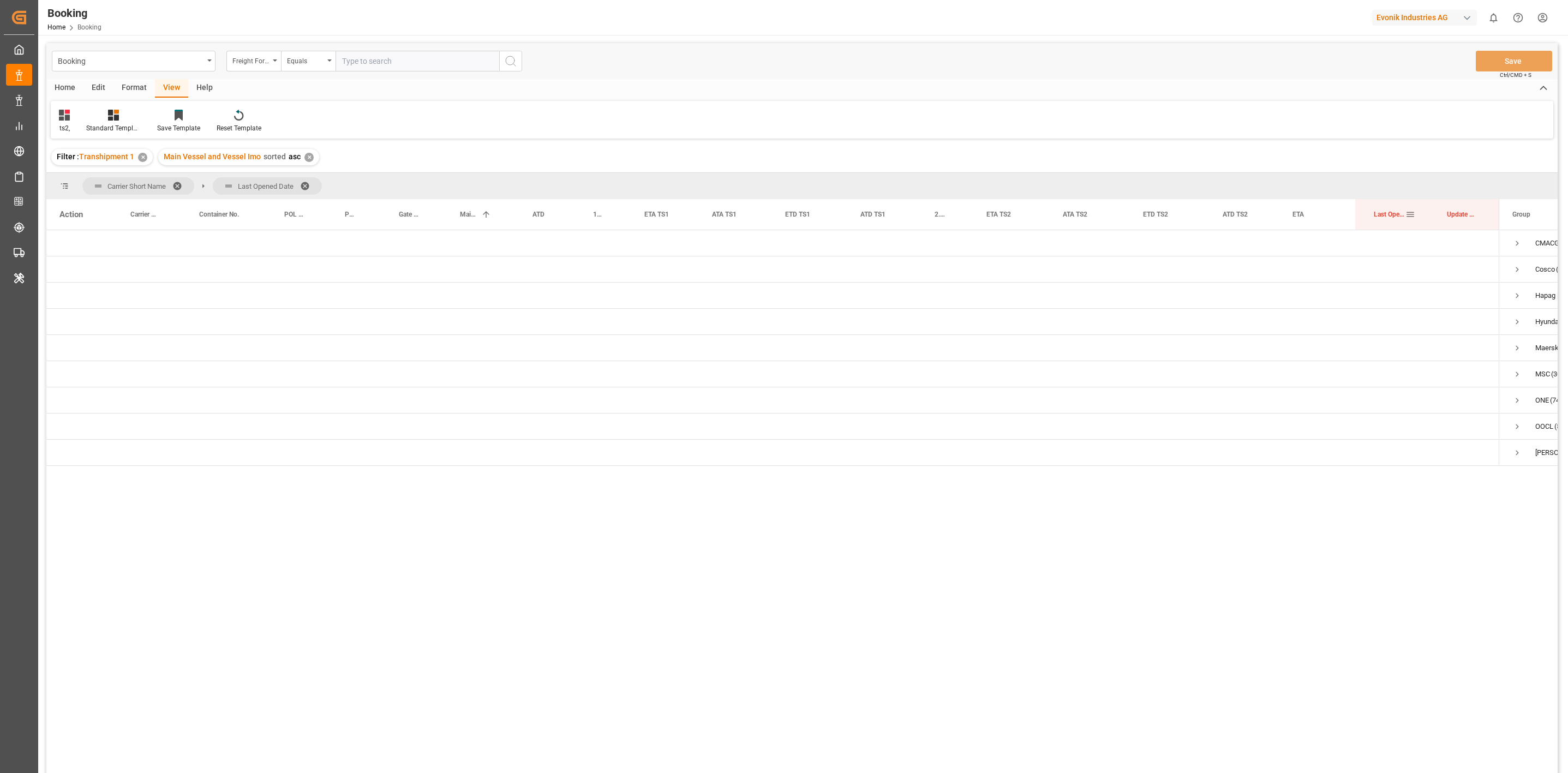
drag, startPoint x: 1388, startPoint y: 226, endPoint x: 1355, endPoint y: 185, distance: 52.6
click at [1439, 298] on span "Press SPACE to select this row." at bounding box center [1444, 296] width 10 height 10
click at [1466, 346] on span "Press SPACE to select this row." at bounding box center [1467, 348] width 10 height 10
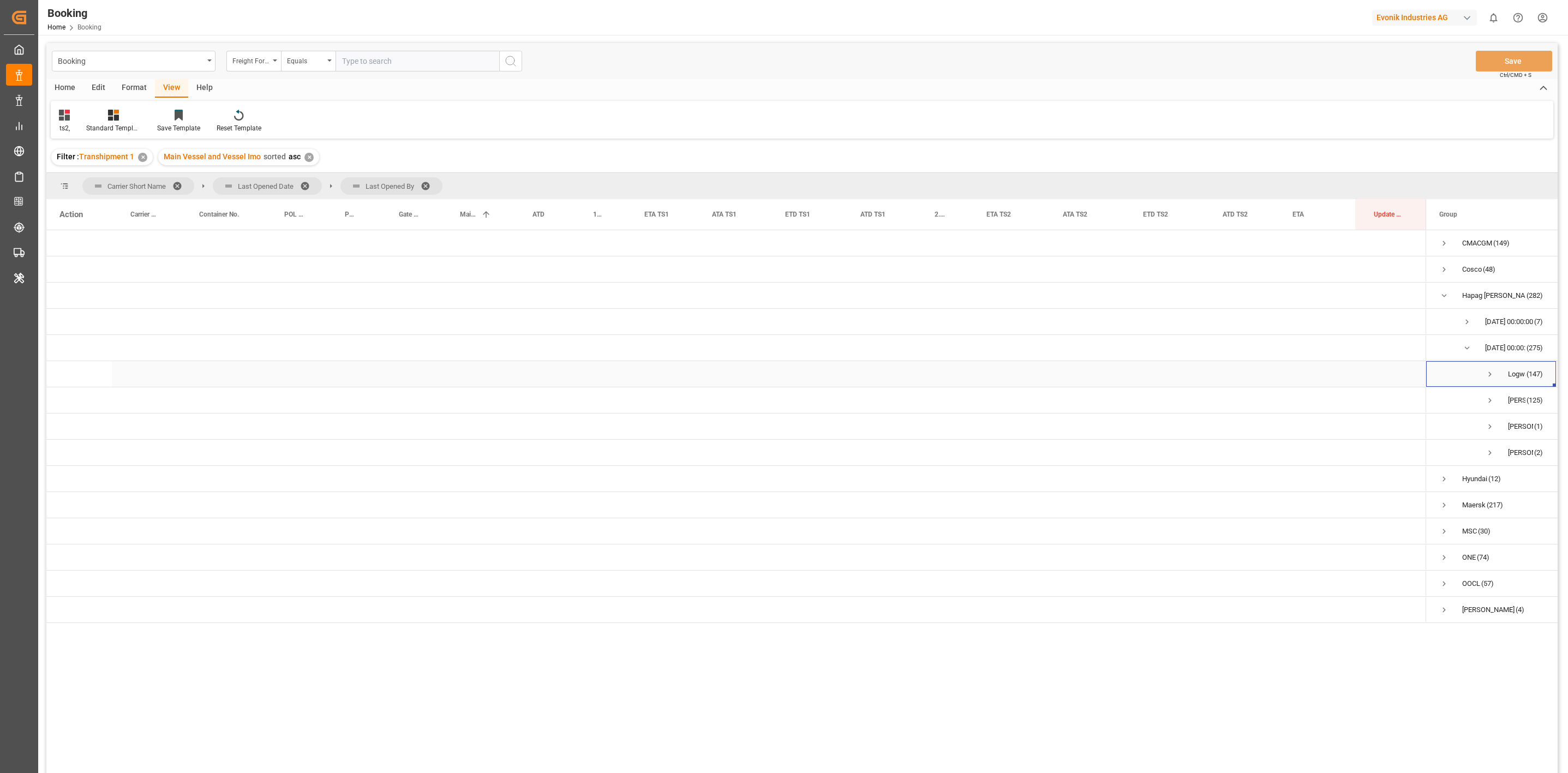
click at [1488, 375] on span "Press SPACE to select this row." at bounding box center [1490, 375] width 10 height 10
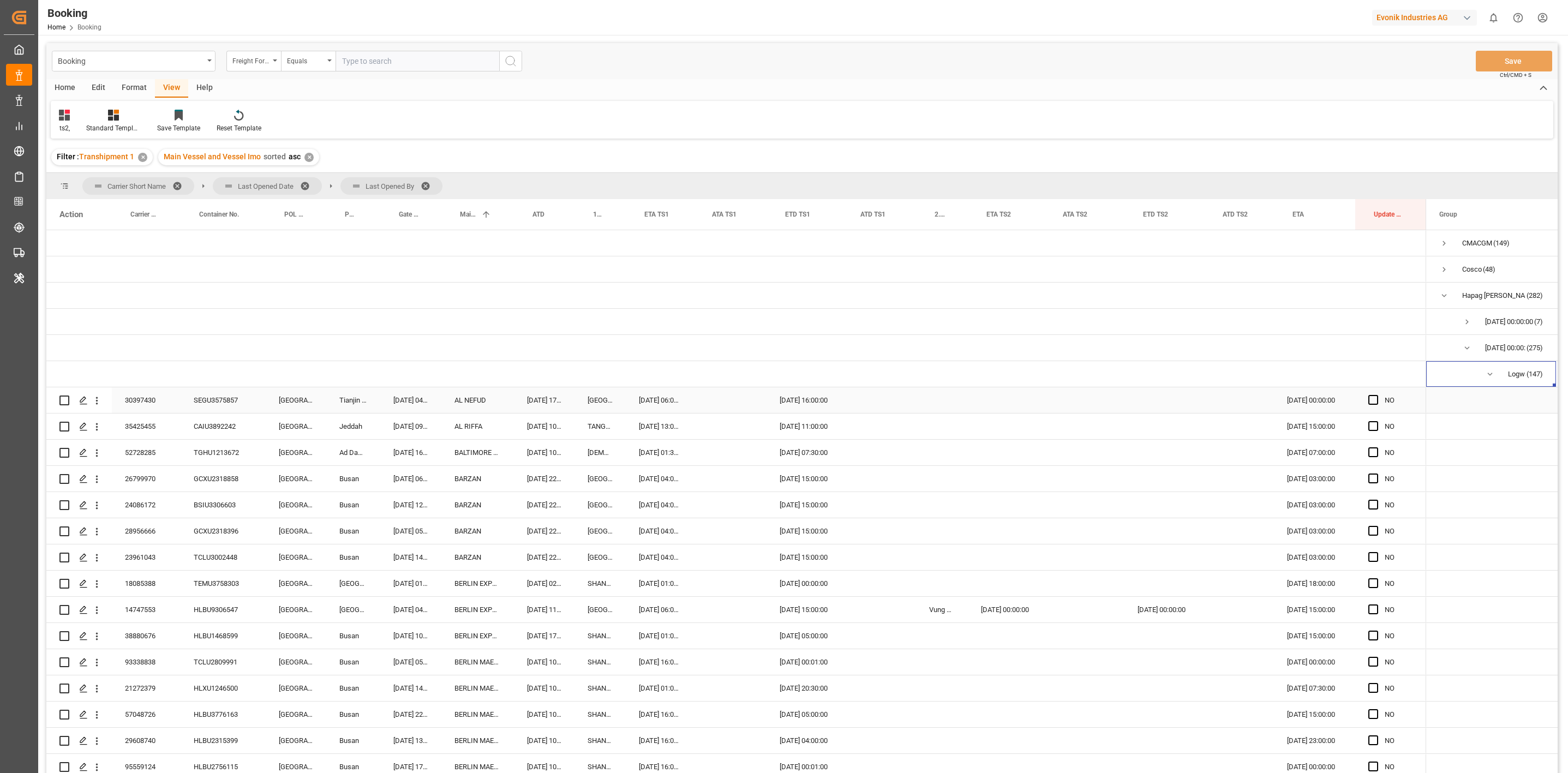
drag, startPoint x: 206, startPoint y: 405, endPoint x: 84, endPoint y: 381, distance: 124.3
click at [206, 405] on div "SEGU3575857" at bounding box center [223, 400] width 85 height 26
click at [210, 401] on div "SEGU3575857" at bounding box center [223, 400] width 85 height 26
